Goal: Task Accomplishment & Management: Use online tool/utility

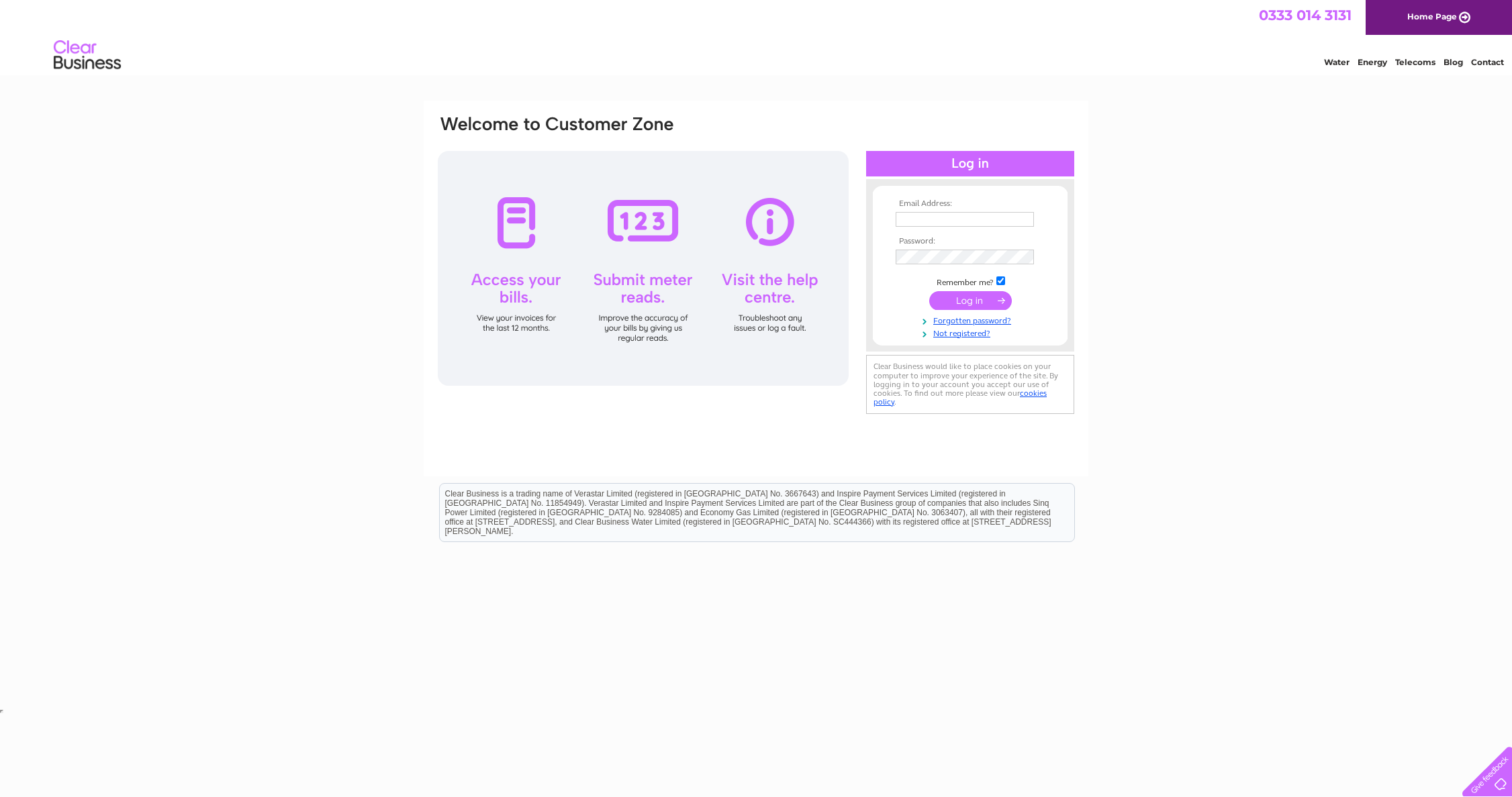
type input "mail@callandermeadows.co.uk"
click at [950, 292] on input "submit" at bounding box center [970, 301] width 83 height 19
click at [970, 301] on input "submit" at bounding box center [970, 301] width 83 height 19
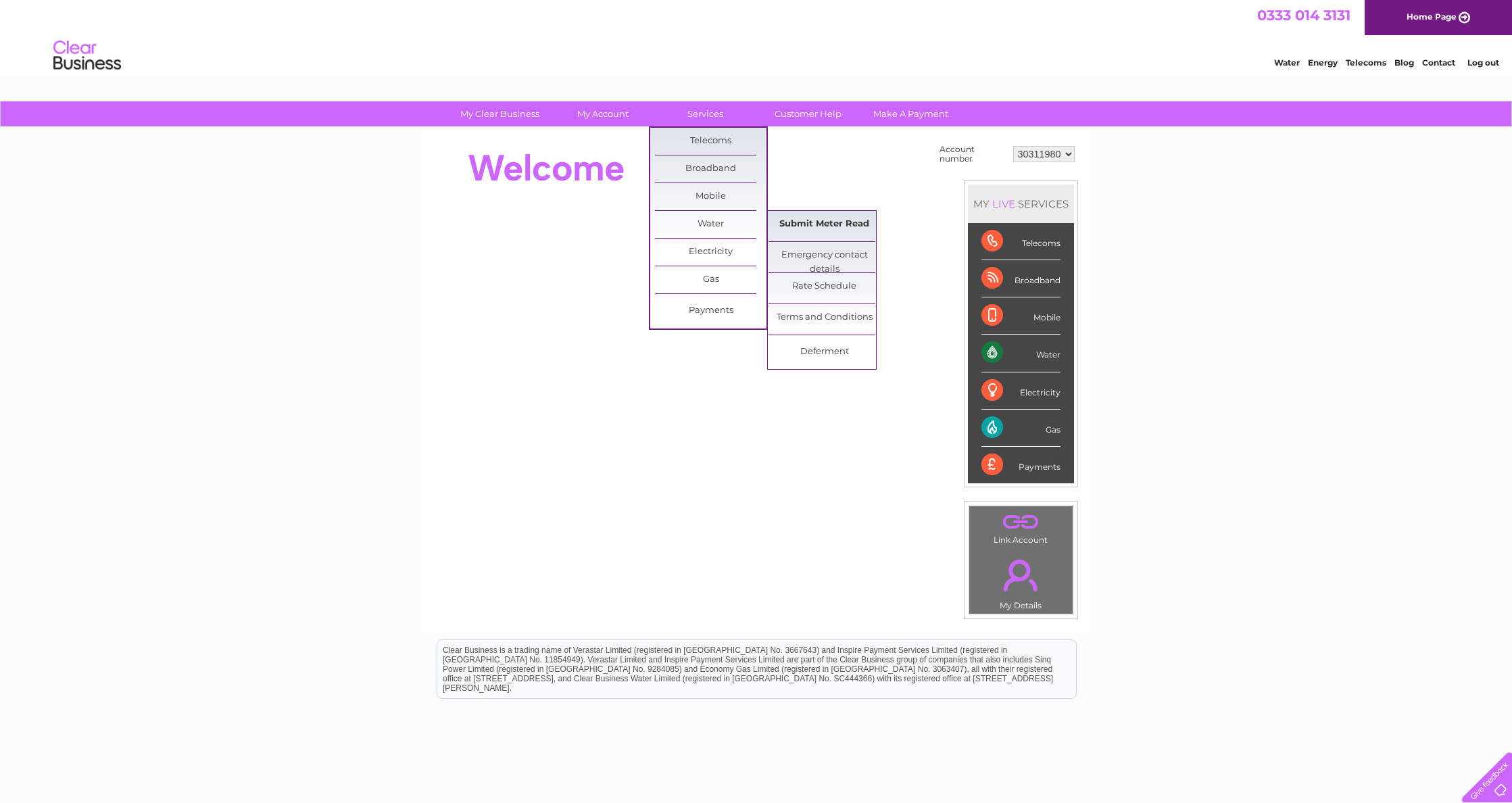
click at [800, 221] on link "Submit Meter Read" at bounding box center [824, 224] width 112 height 27
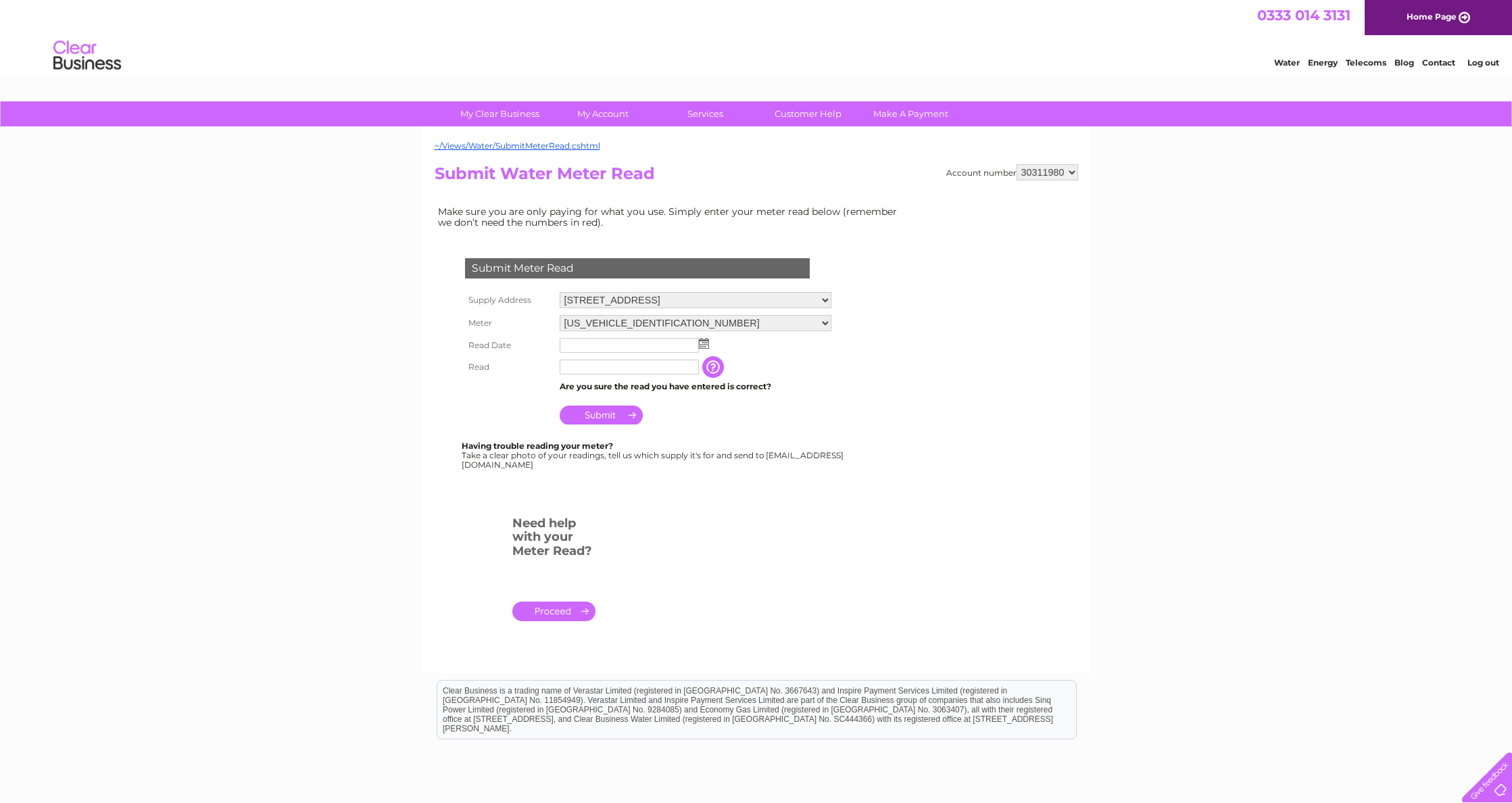
click at [704, 344] on img at bounding box center [704, 343] width 10 height 10
click at [613, 462] on link "26" at bounding box center [615, 463] width 19 height 14
type input "2025/08/26"
click at [582, 365] on input "text" at bounding box center [629, 366] width 139 height 15
type input "02472"
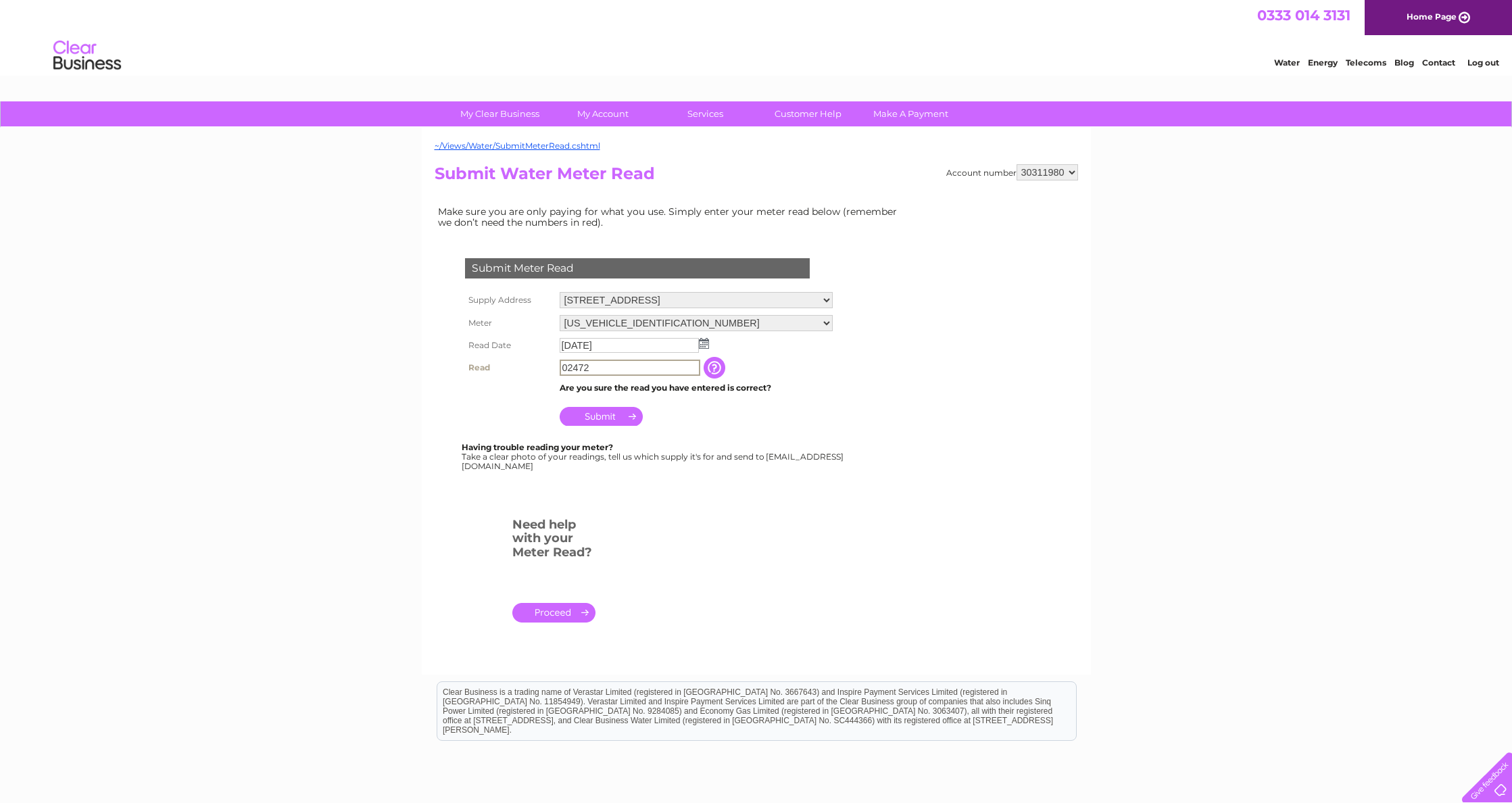
click at [603, 415] on input "Submit" at bounding box center [601, 417] width 83 height 19
click at [603, 415] on input "Submit" at bounding box center [601, 415] width 83 height 19
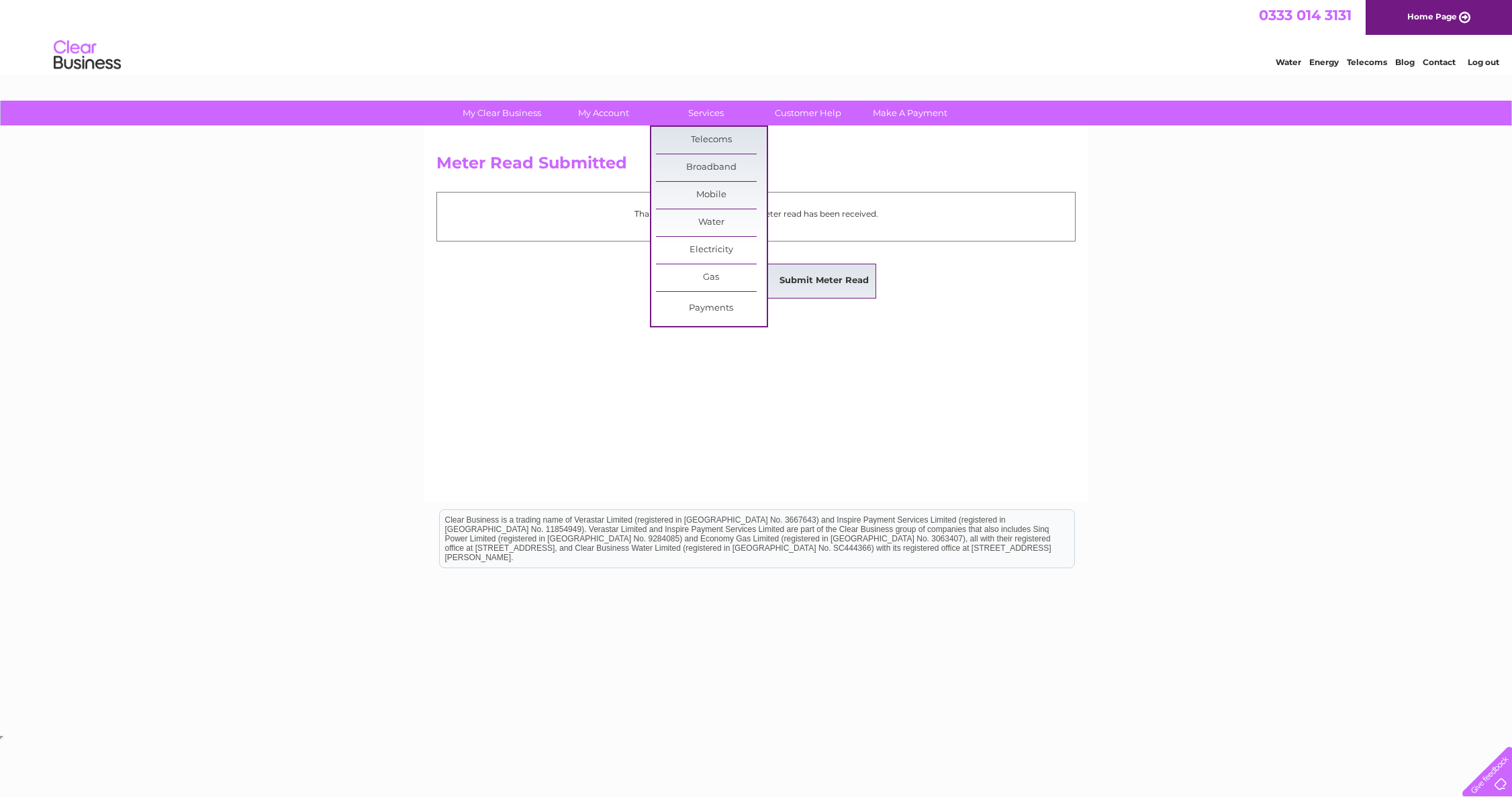
click at [794, 277] on link "Submit Meter Read" at bounding box center [824, 280] width 111 height 27
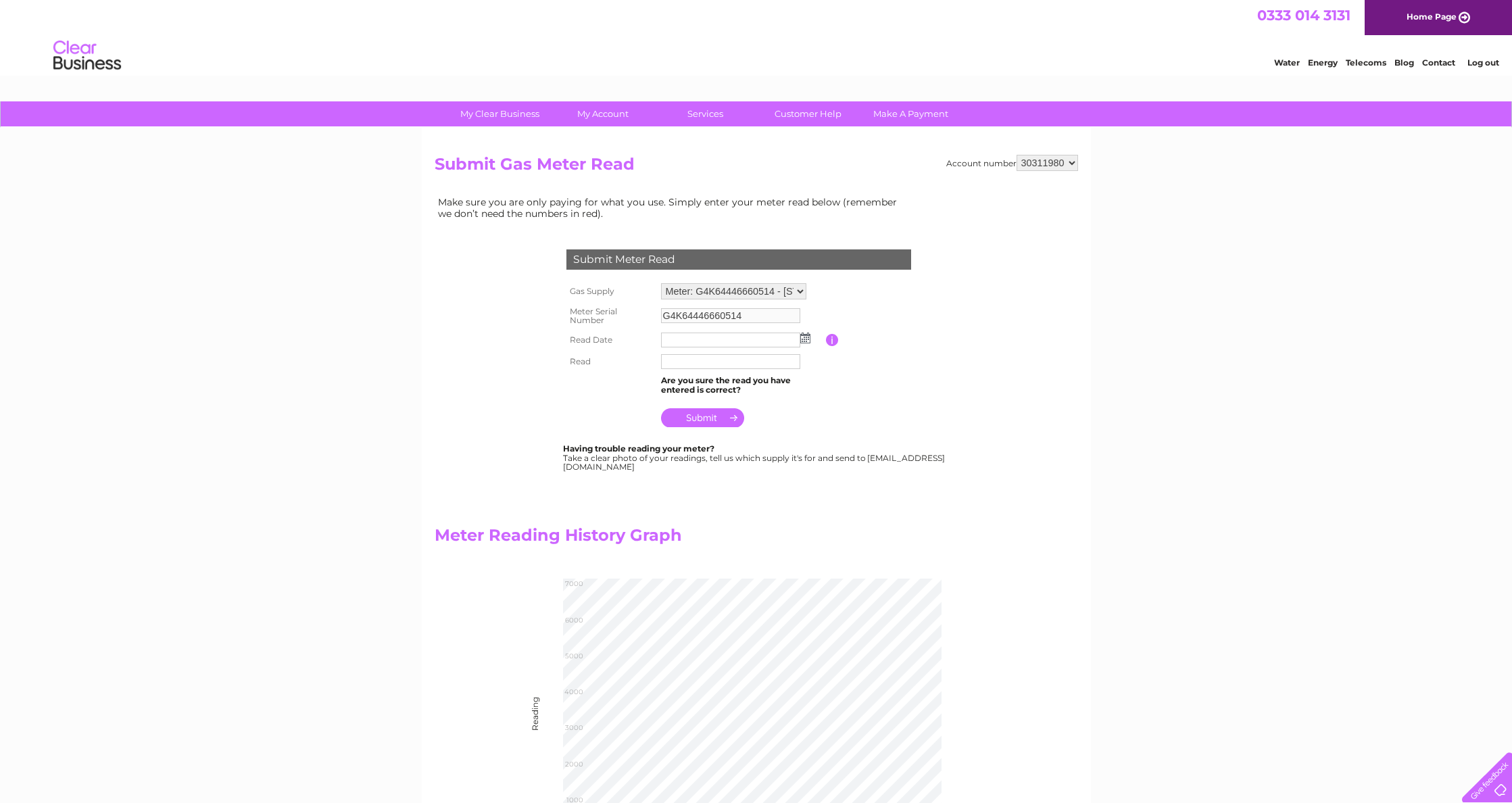
click at [734, 340] on input "text" at bounding box center [730, 340] width 139 height 15
click at [807, 335] on img at bounding box center [807, 339] width 10 height 10
click at [720, 455] on link "26" at bounding box center [716, 458] width 19 height 14
type input "2025/08/26"
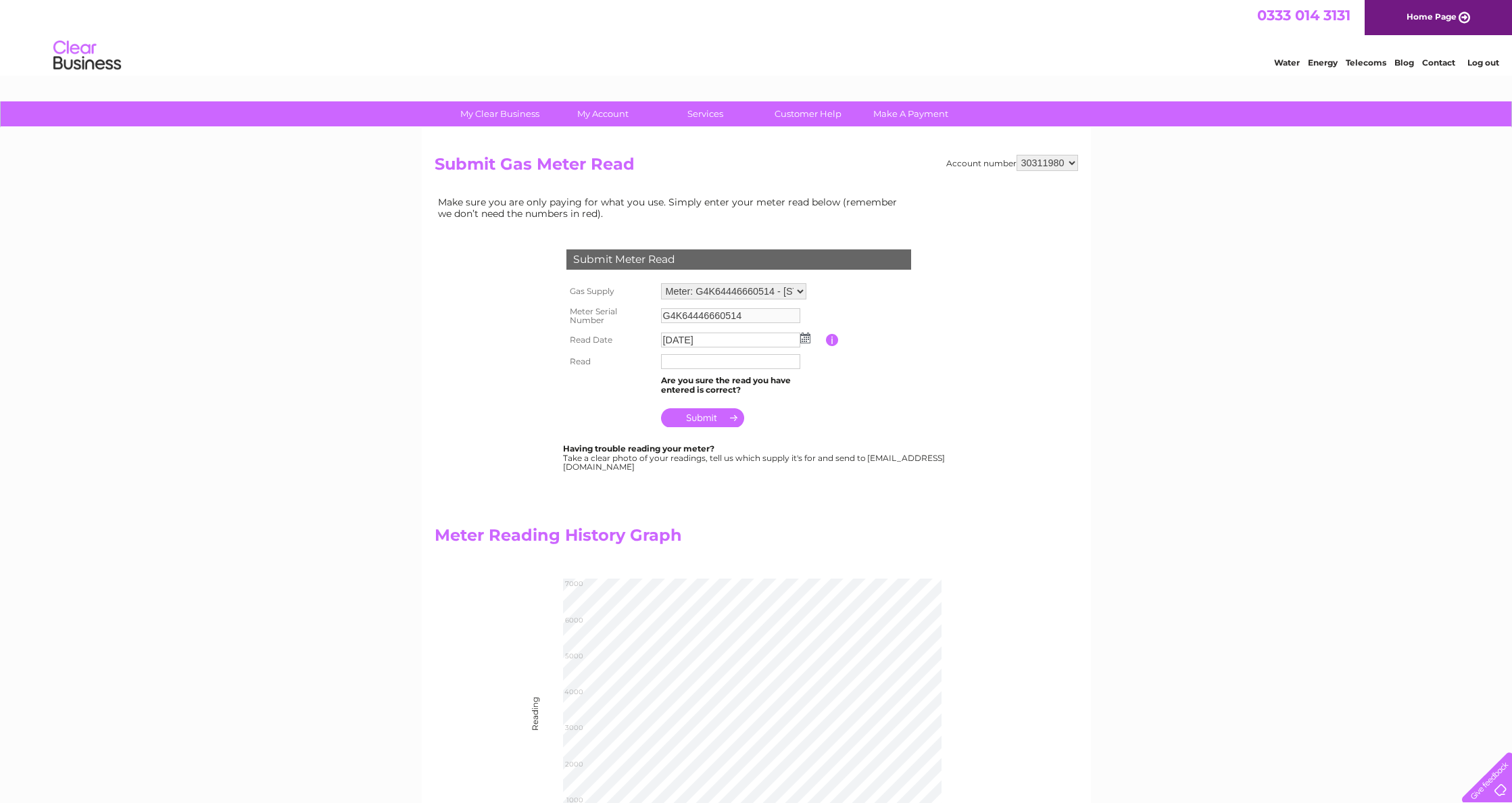
click at [678, 362] on input "text" at bounding box center [730, 361] width 139 height 15
type input "06711"
click at [688, 423] on input "submit" at bounding box center [702, 419] width 83 height 19
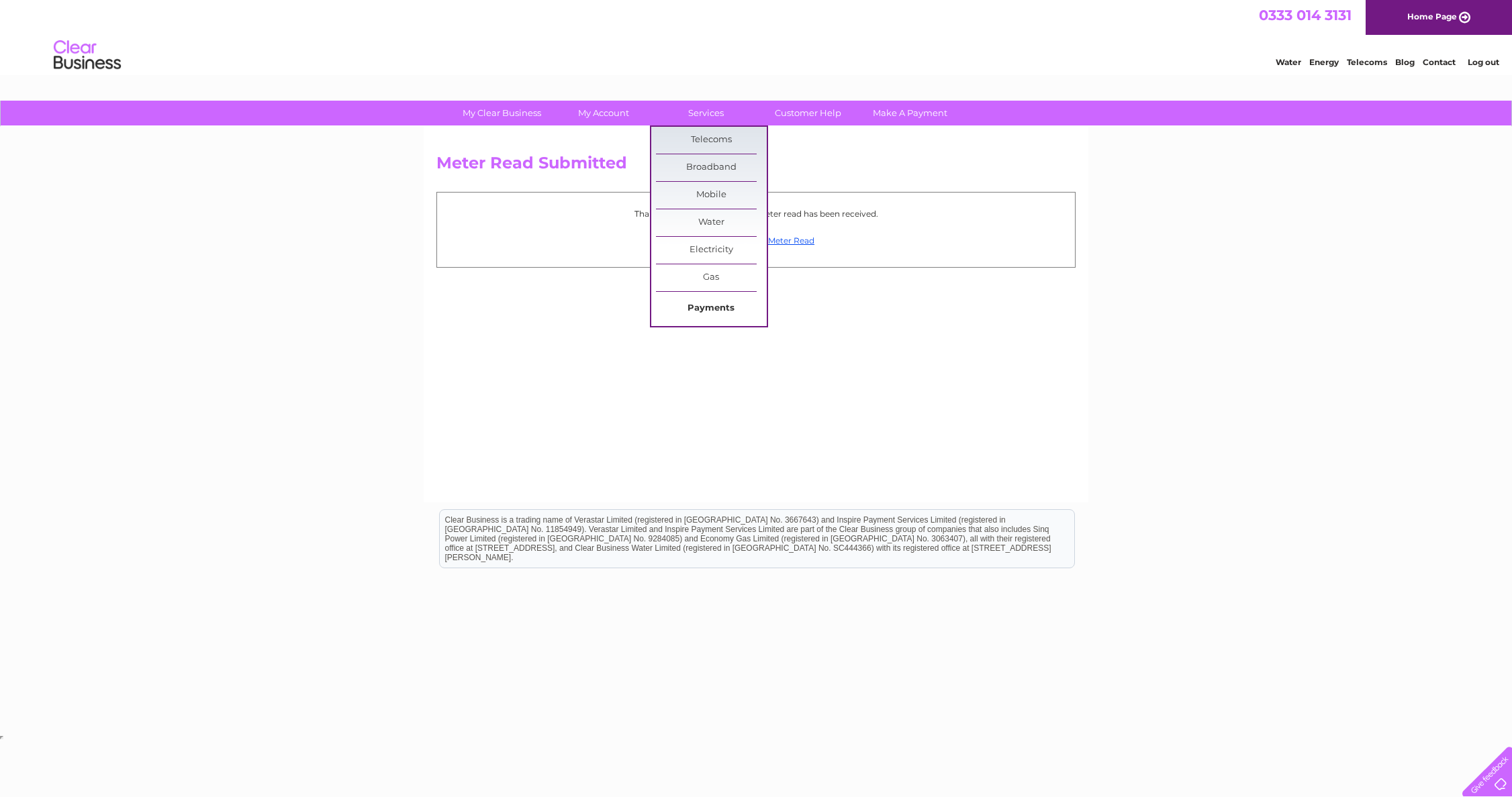
click at [725, 307] on link "Payments" at bounding box center [711, 308] width 111 height 27
